Goal: Navigation & Orientation: Find specific page/section

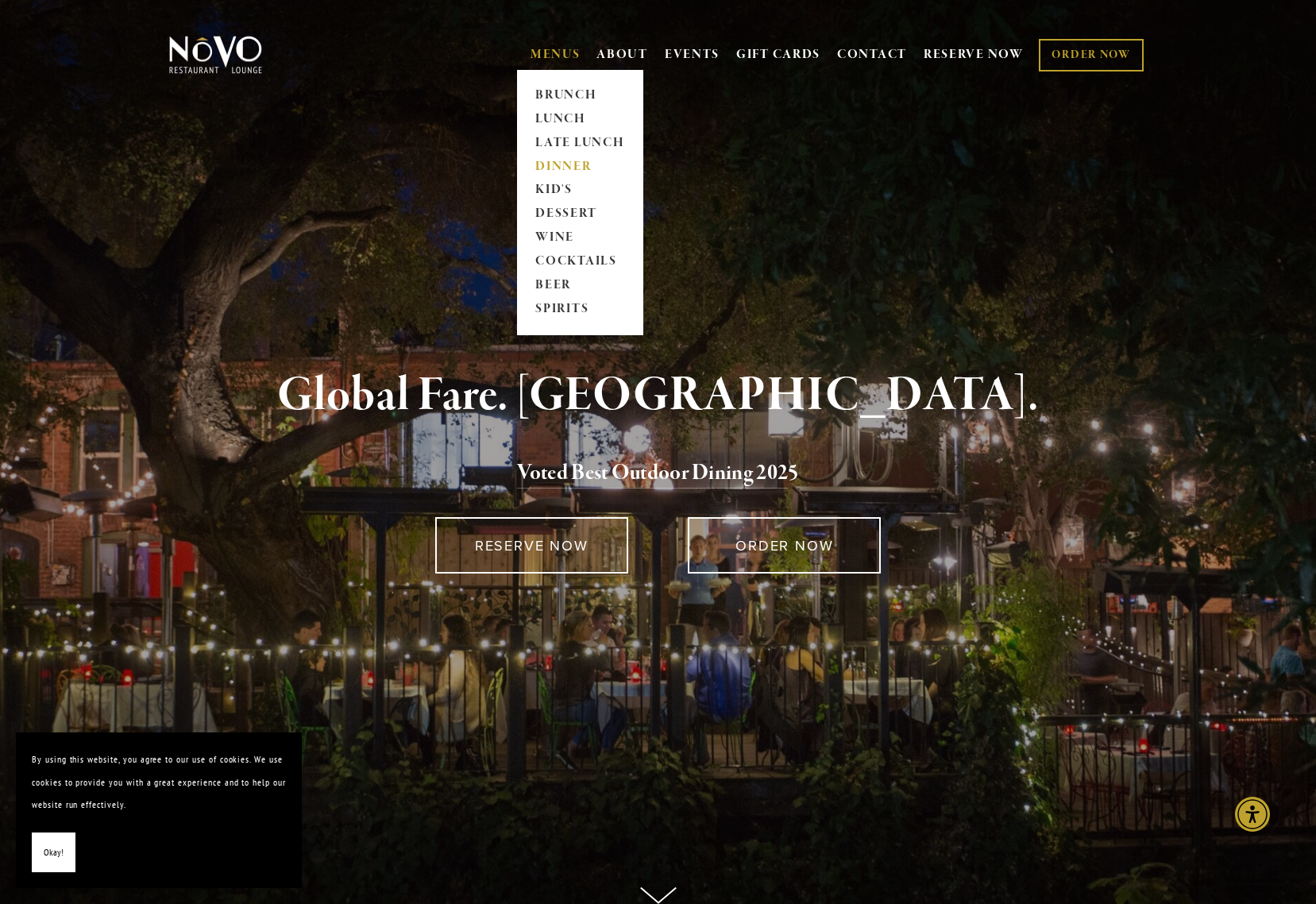
click at [547, 173] on link "DINNER" at bounding box center [580, 167] width 99 height 23
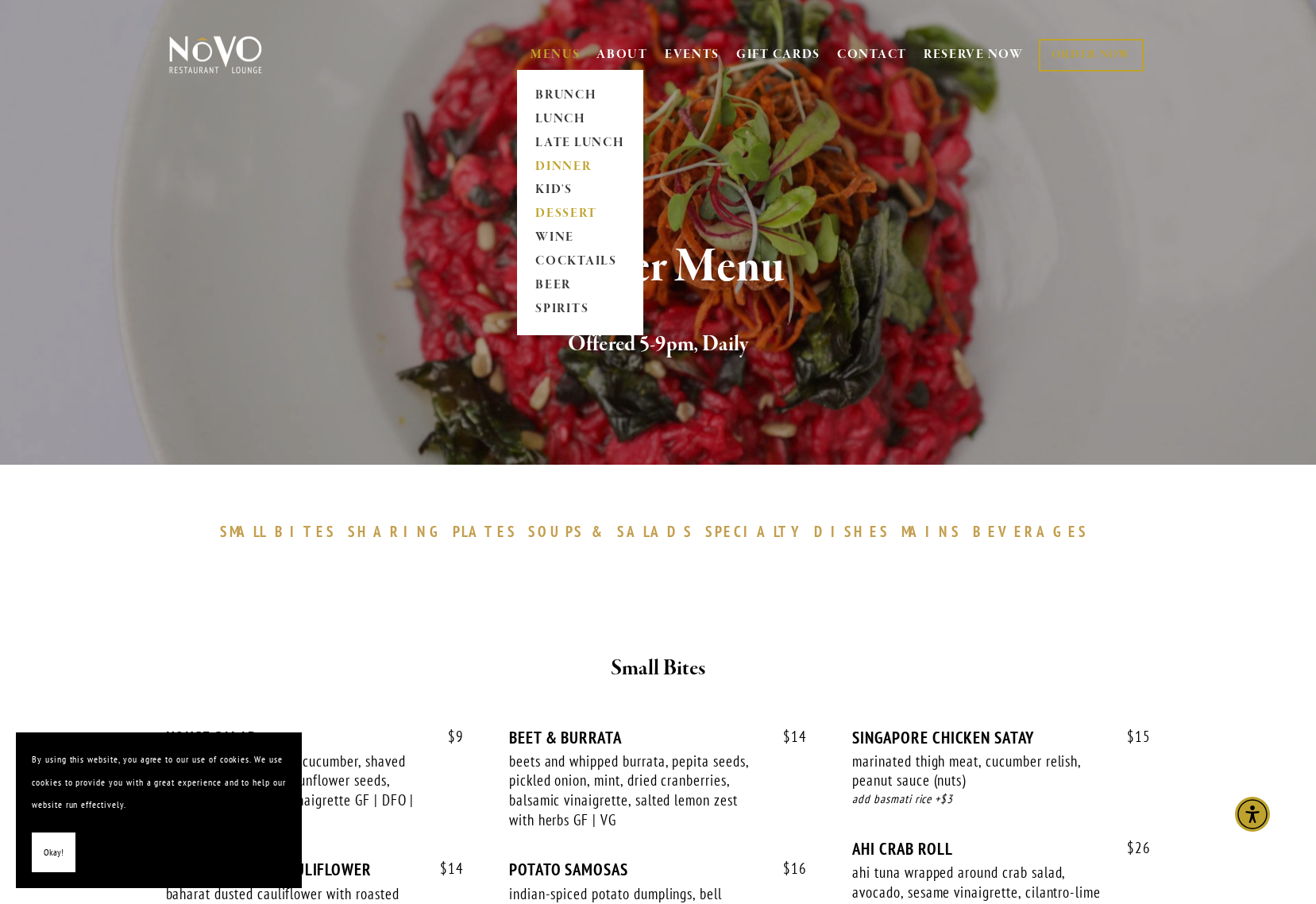
click at [580, 216] on link "DESSERT" at bounding box center [580, 215] width 99 height 23
